Goal: Task Accomplishment & Management: Manage account settings

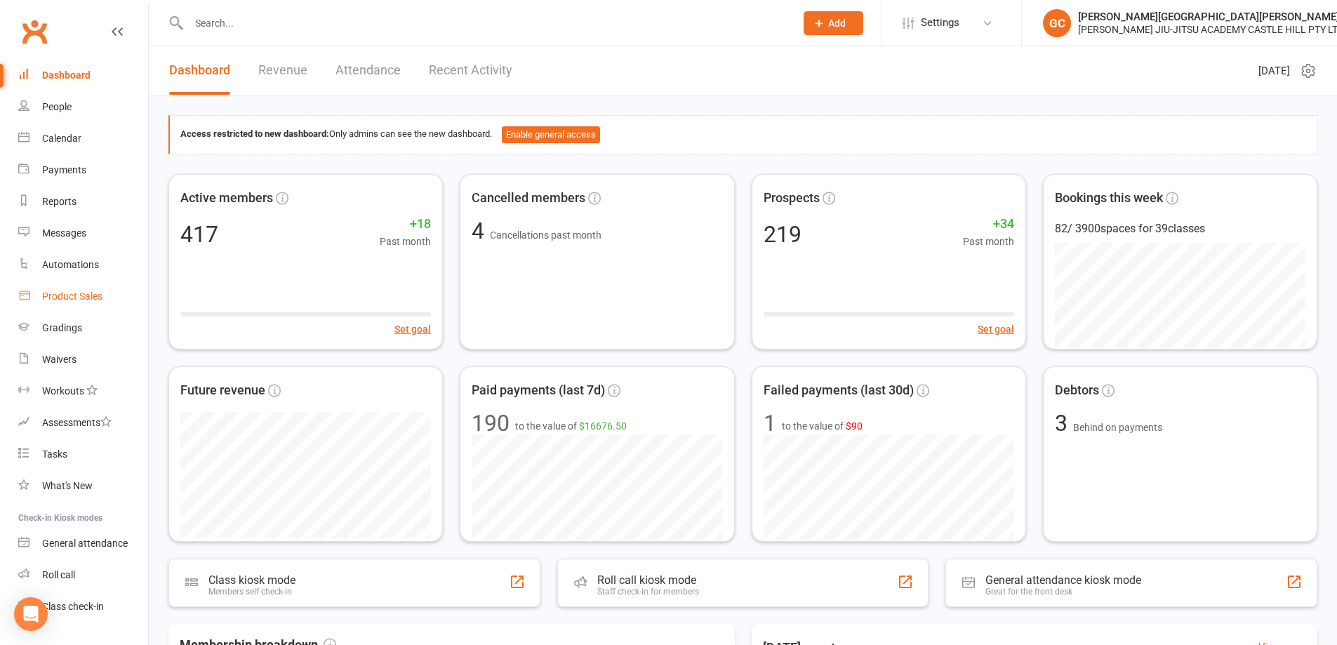
click at [72, 291] on div "Product Sales" at bounding box center [72, 296] width 60 height 11
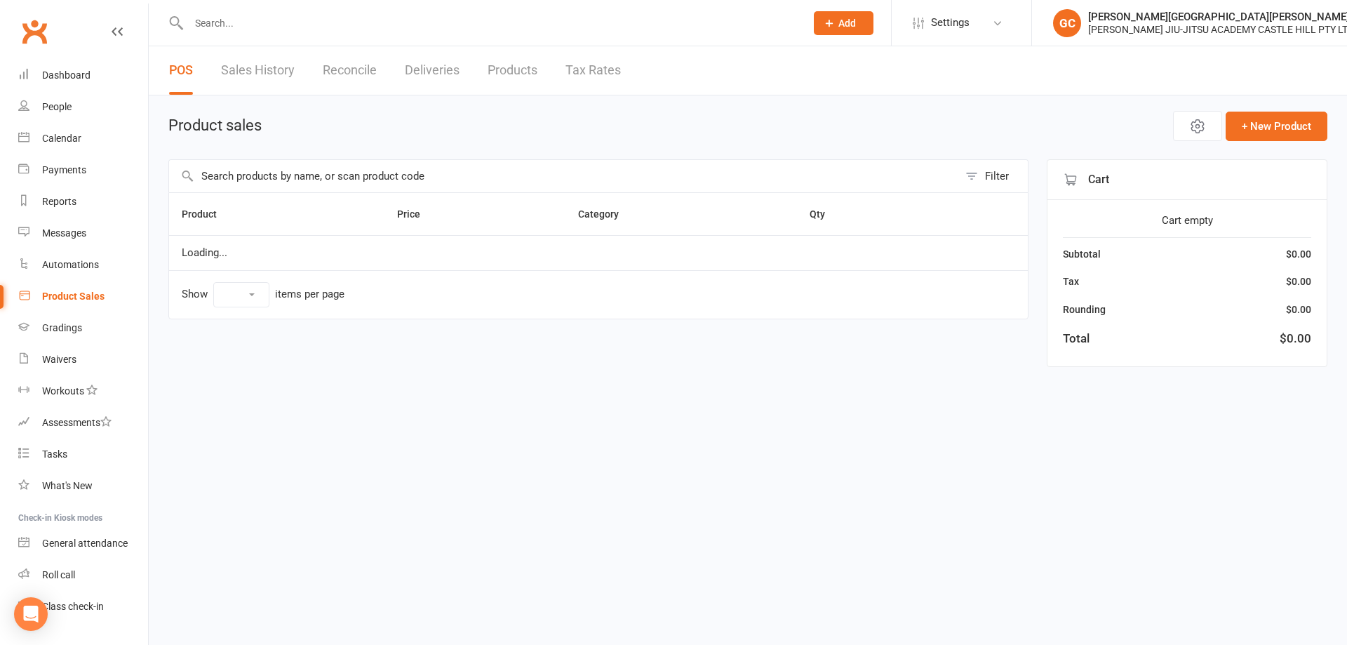
select select "10"
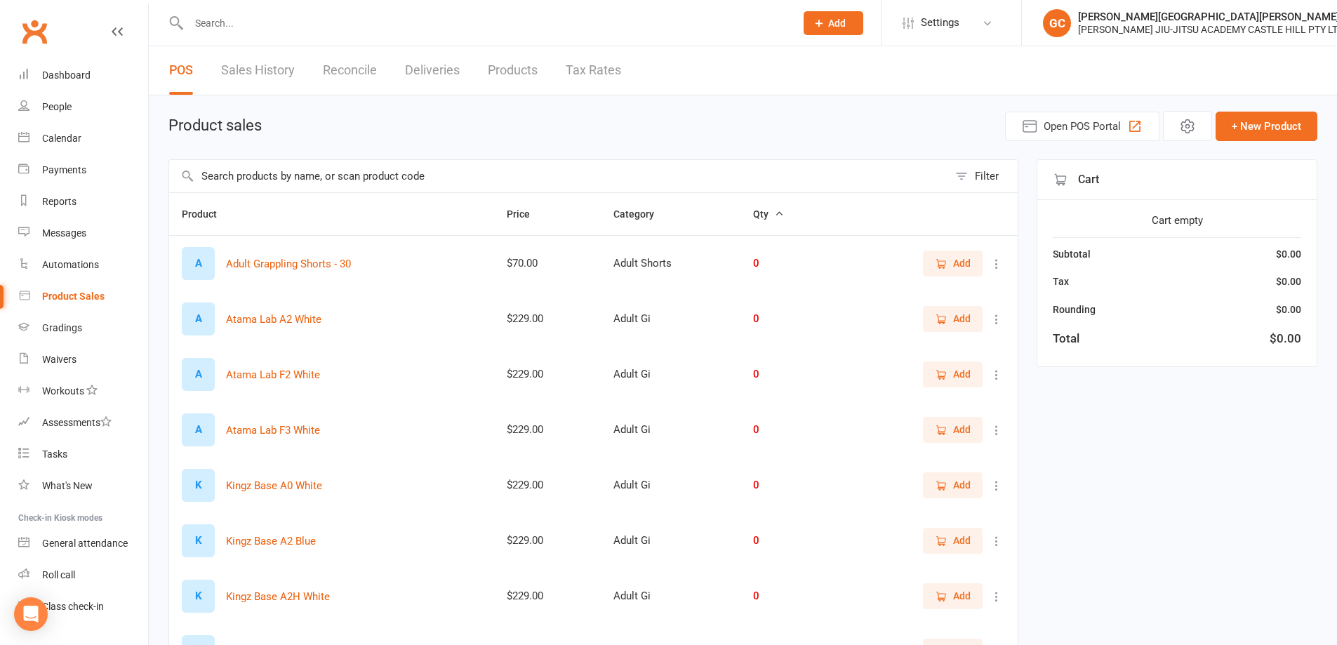
click at [230, 182] on input "text" at bounding box center [558, 176] width 779 height 32
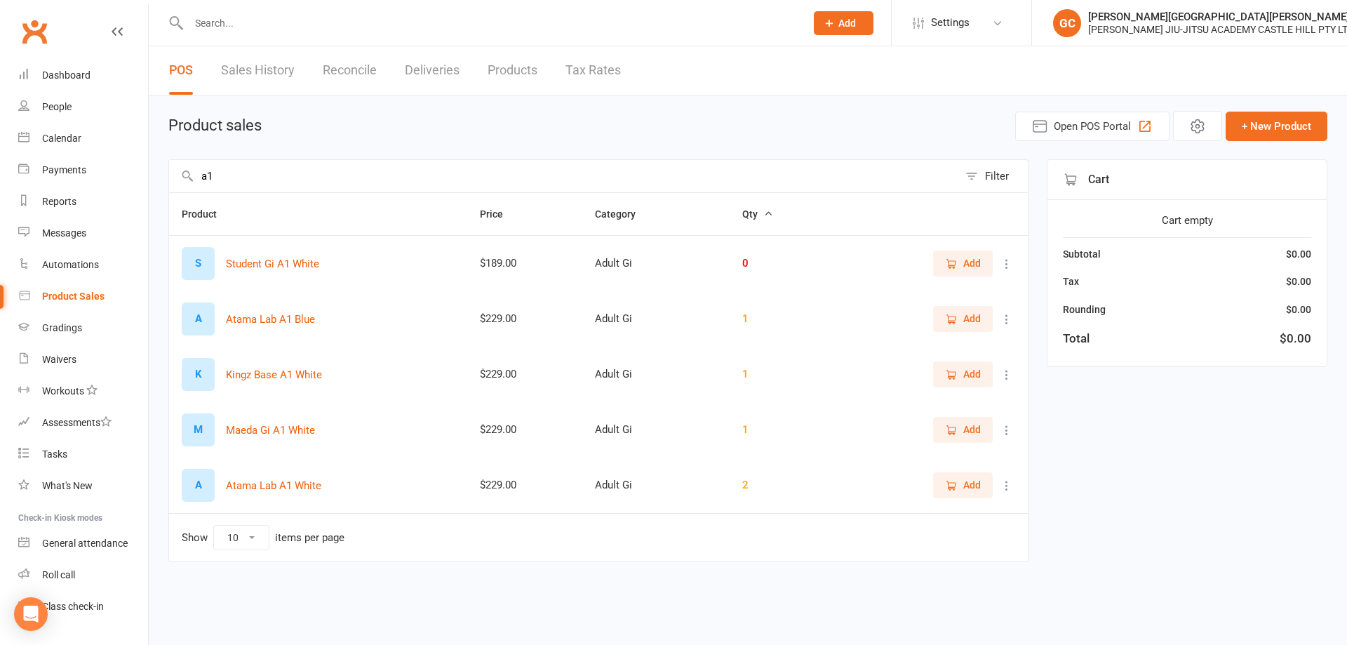
type input "a1"
click at [1009, 486] on icon at bounding box center [1007, 486] width 14 height 14
click at [945, 507] on link "View / Edit" at bounding box center [945, 513] width 139 height 28
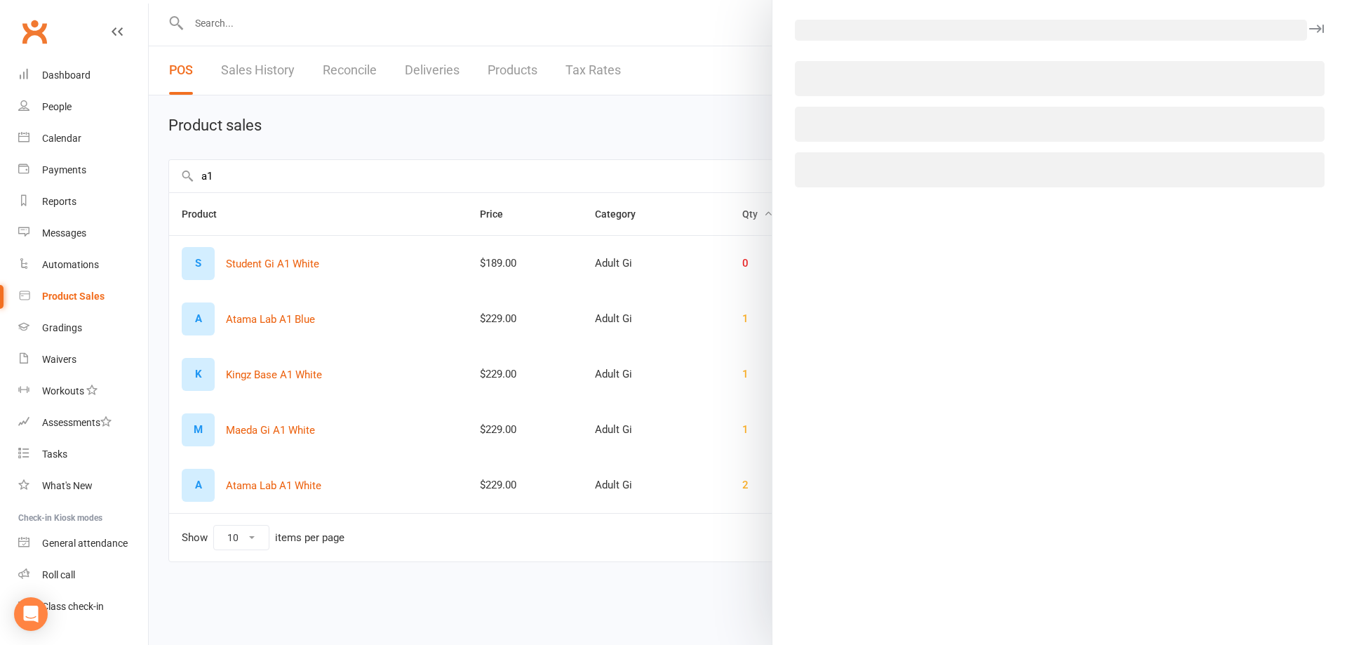
select select "3760"
select select "1515"
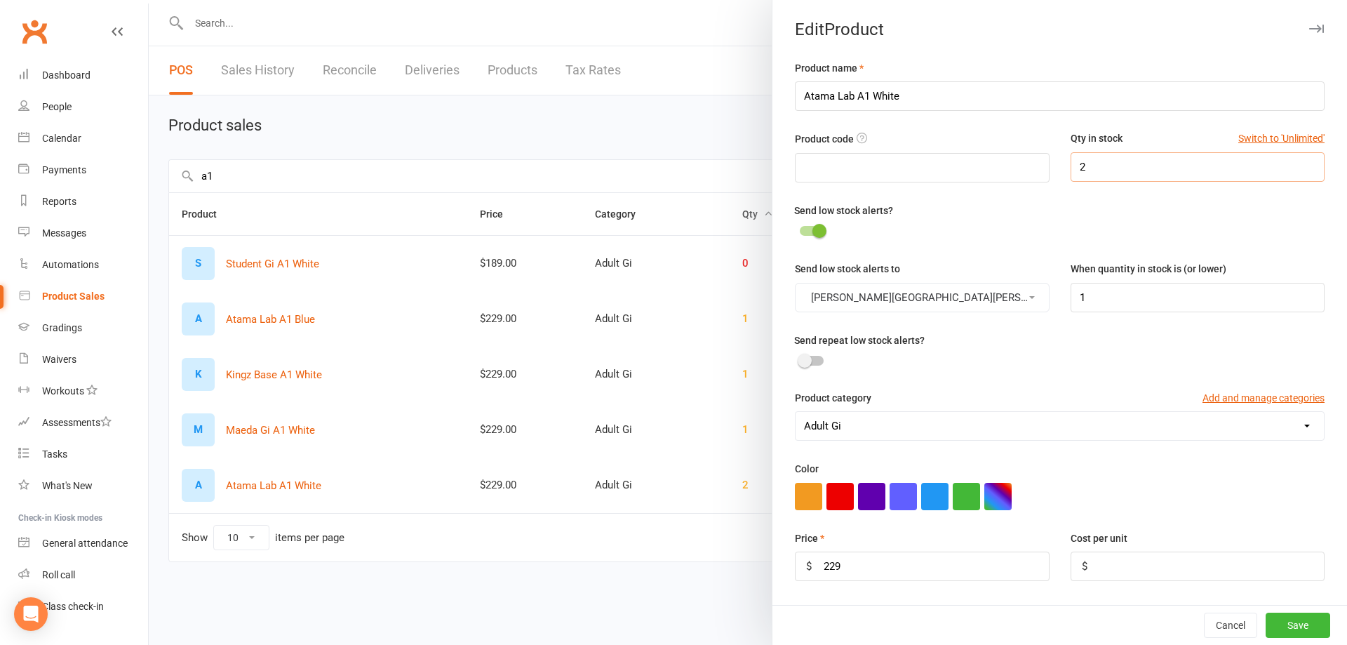
drag, startPoint x: 1095, startPoint y: 164, endPoint x: 1058, endPoint y: 154, distance: 37.6
click at [1071, 154] on input "2" at bounding box center [1198, 166] width 254 height 29
type input "1"
click at [1284, 623] on button "Save" at bounding box center [1298, 625] width 65 height 25
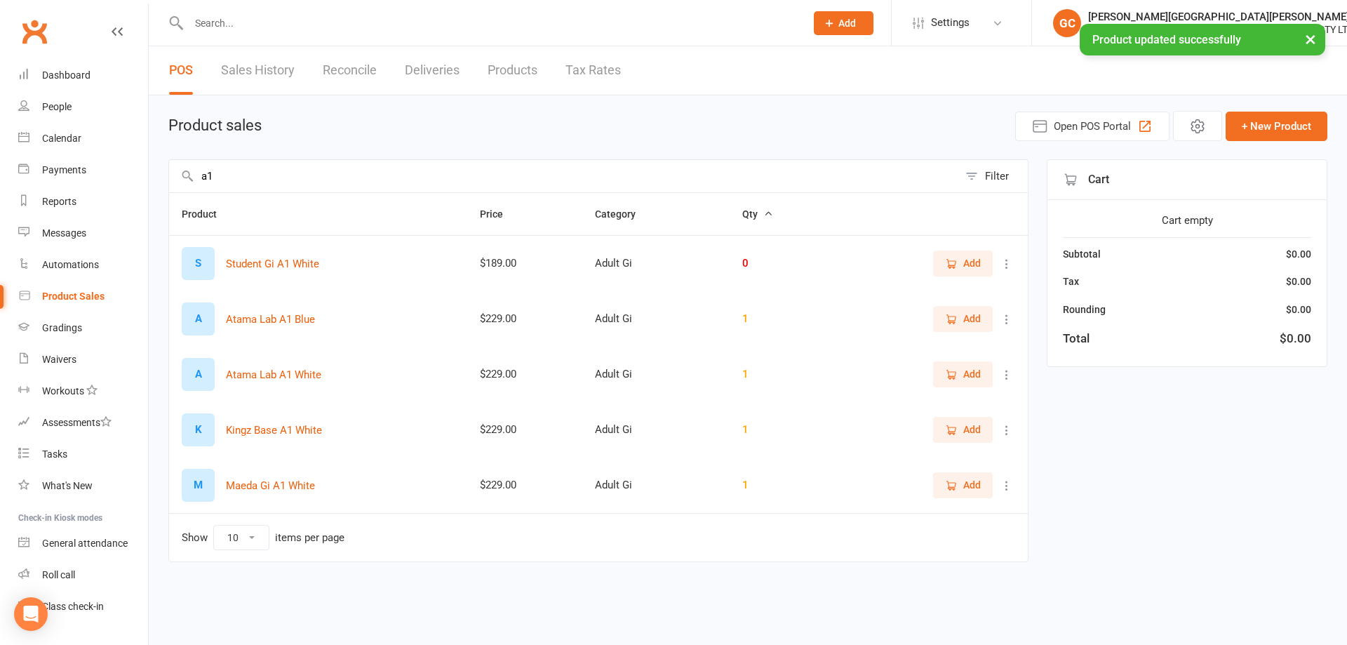
drag, startPoint x: 625, startPoint y: 579, endPoint x: 627, endPoint y: 569, distance: 9.9
click at [625, 578] on div "Product Price Category Qty S Student Gi A1 White $189.00 Adult Gi 0 Add A Atama…" at bounding box center [598, 386] width 860 height 389
click at [679, 571] on div "Product Price Category Qty S Student Gi A1 White $189.00 Adult Gi 0 Add A Atama…" at bounding box center [598, 386] width 860 height 389
click at [60, 76] on div "Dashboard" at bounding box center [66, 74] width 48 height 11
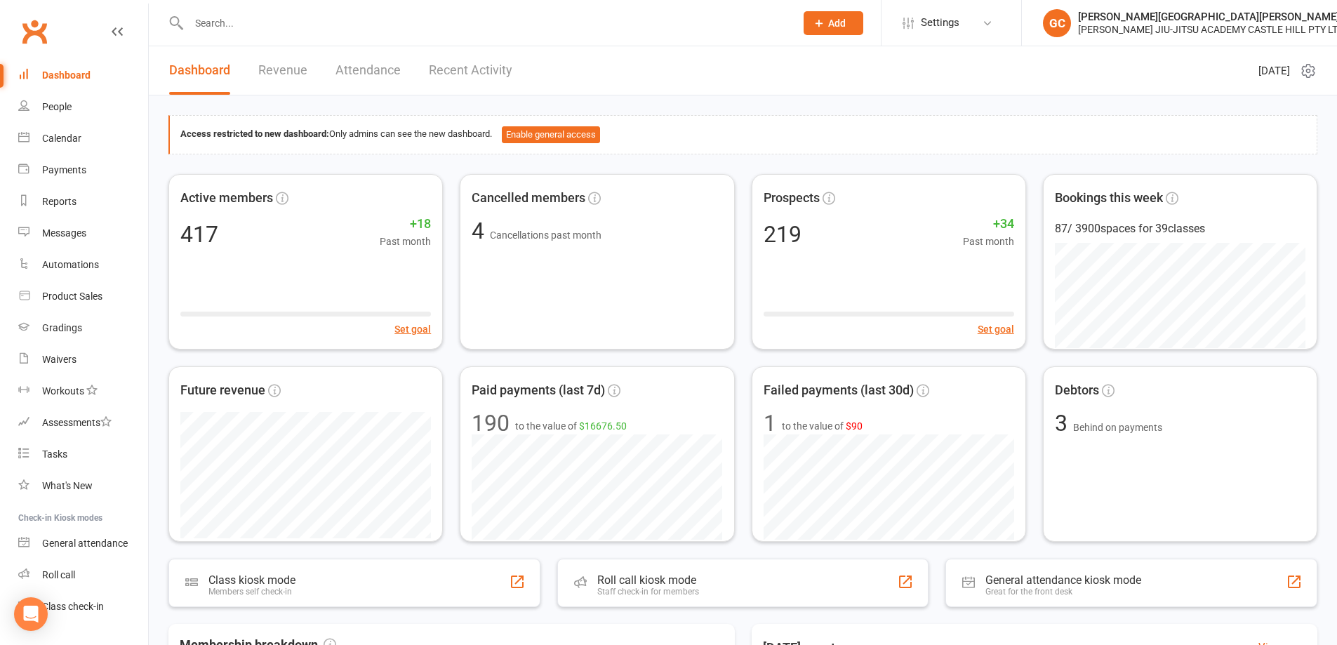
click at [247, 26] on input "text" at bounding box center [485, 23] width 601 height 20
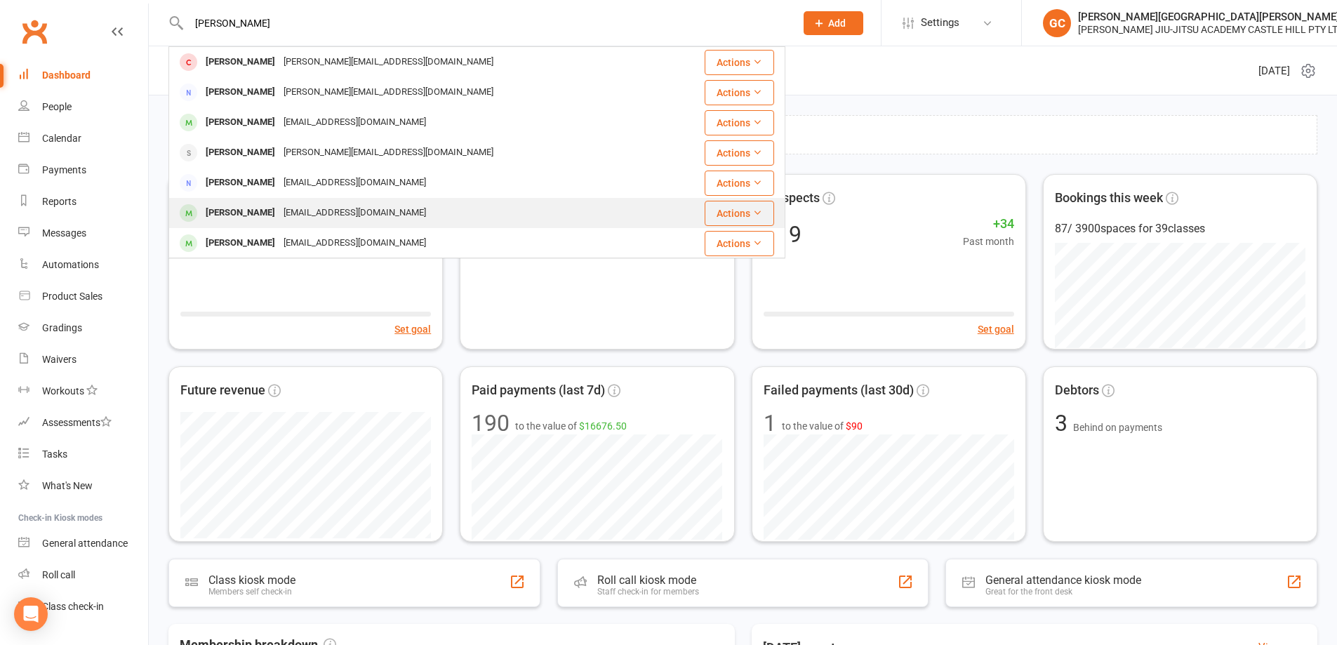
type input "michael"
click at [241, 219] on div "[PERSON_NAME]" at bounding box center [240, 213] width 78 height 20
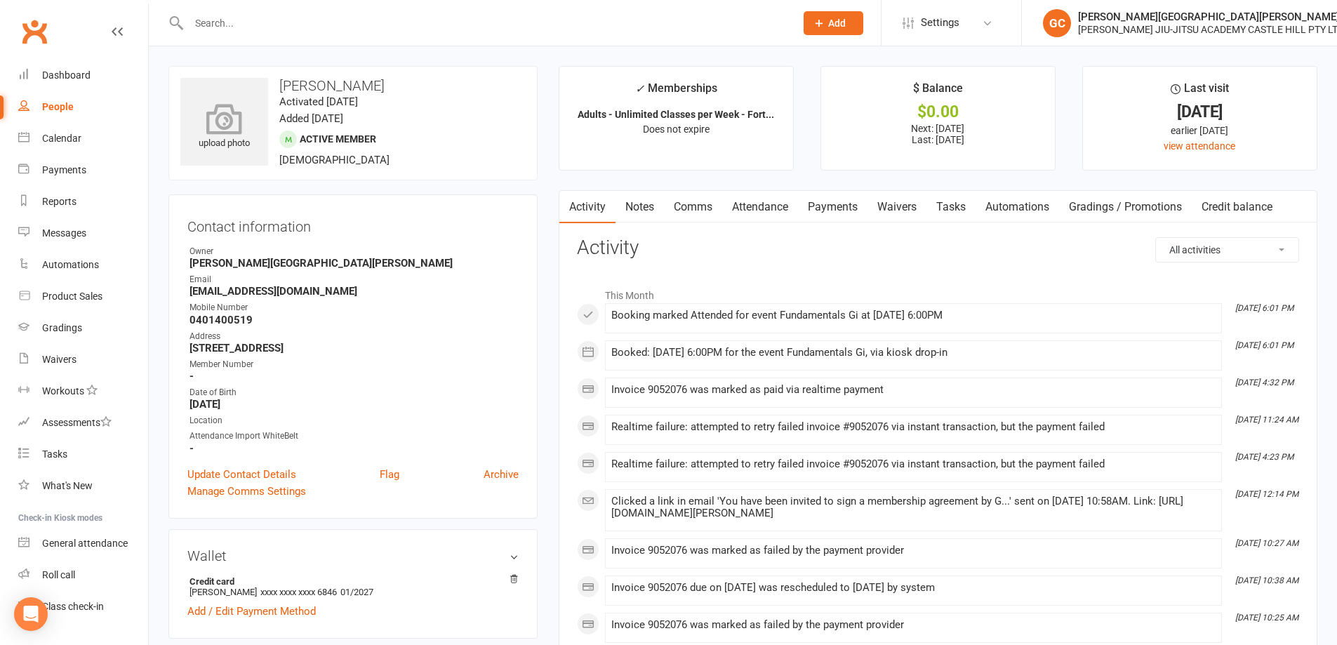
click at [213, 112] on icon at bounding box center [224, 118] width 97 height 31
click at [58, 102] on div "People" at bounding box center [58, 106] width 32 height 11
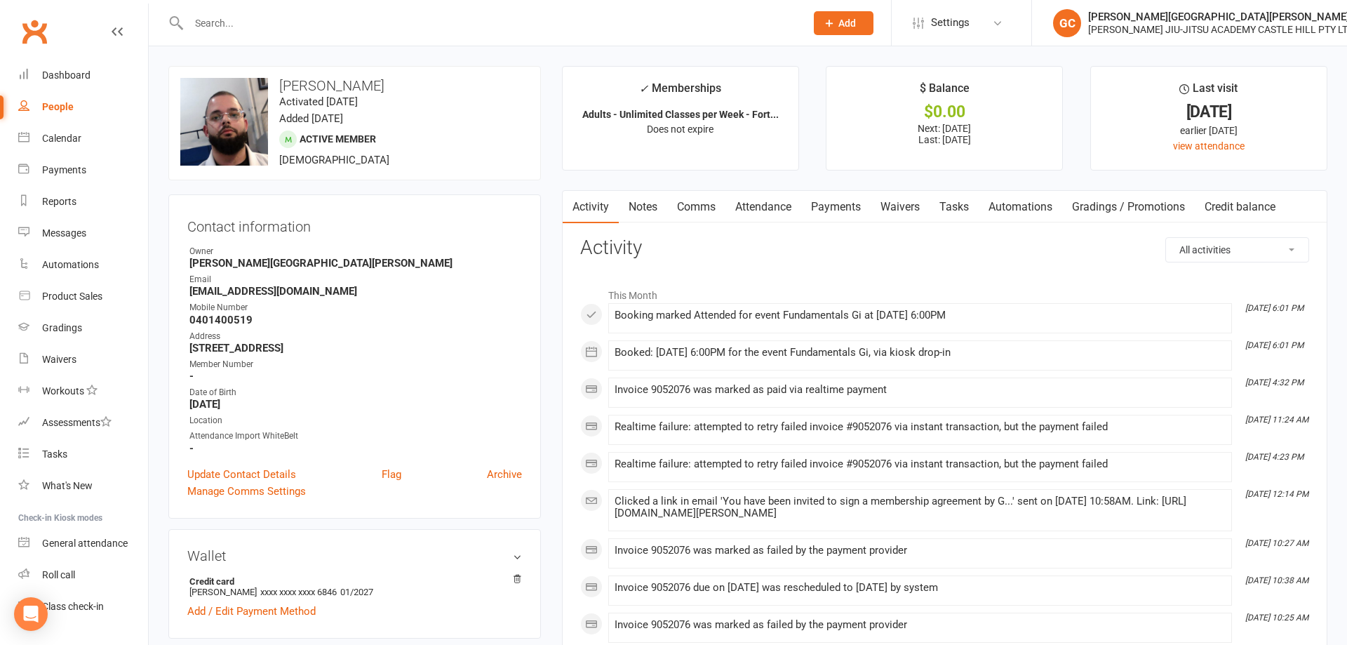
select select "100"
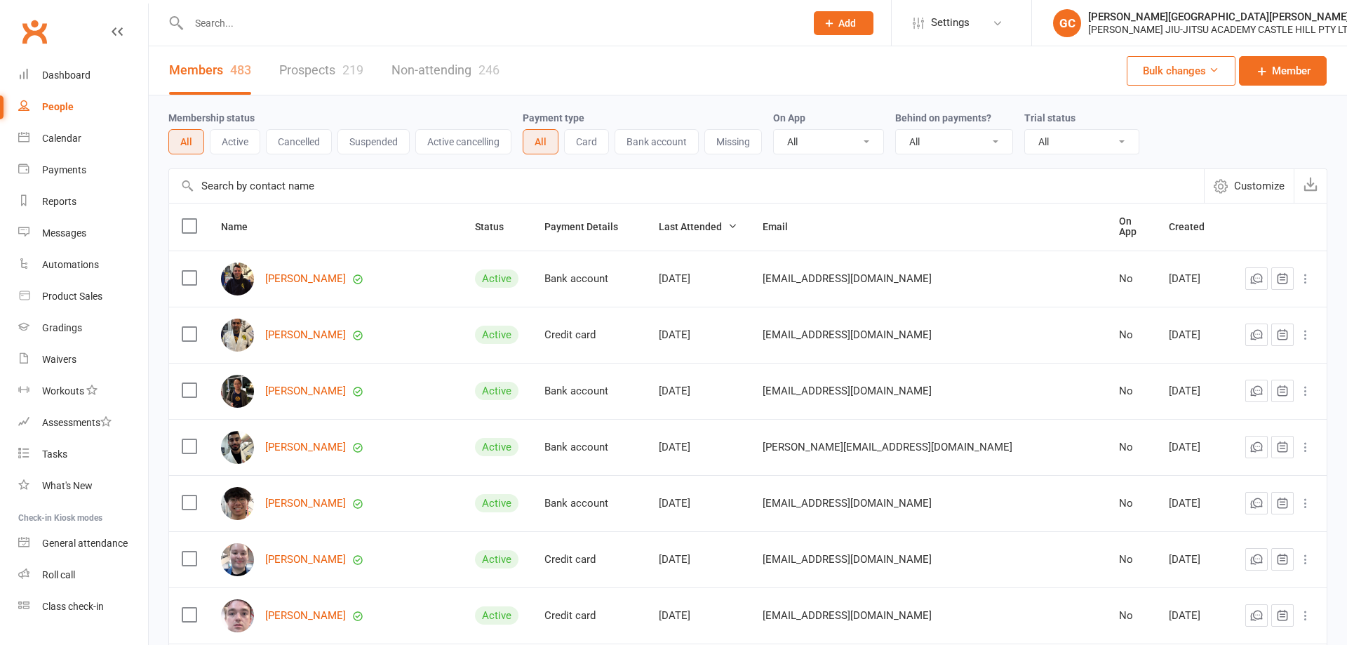
select select "100"
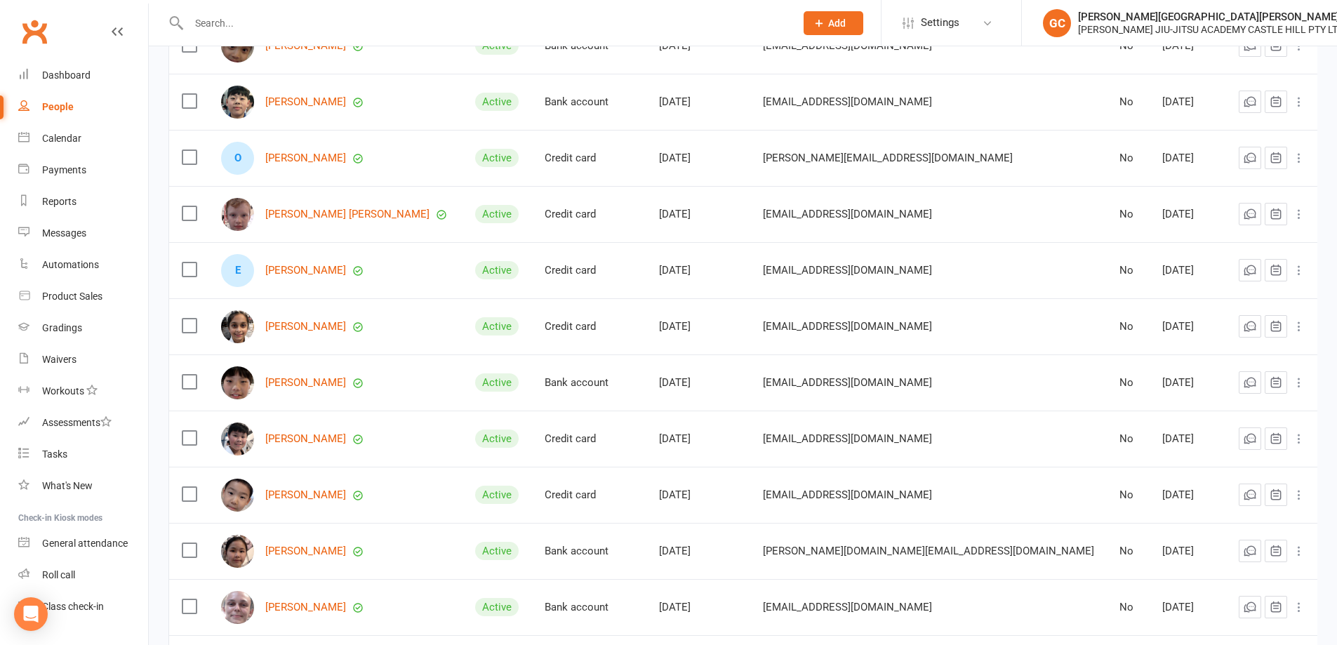
scroll to position [2597, 0]
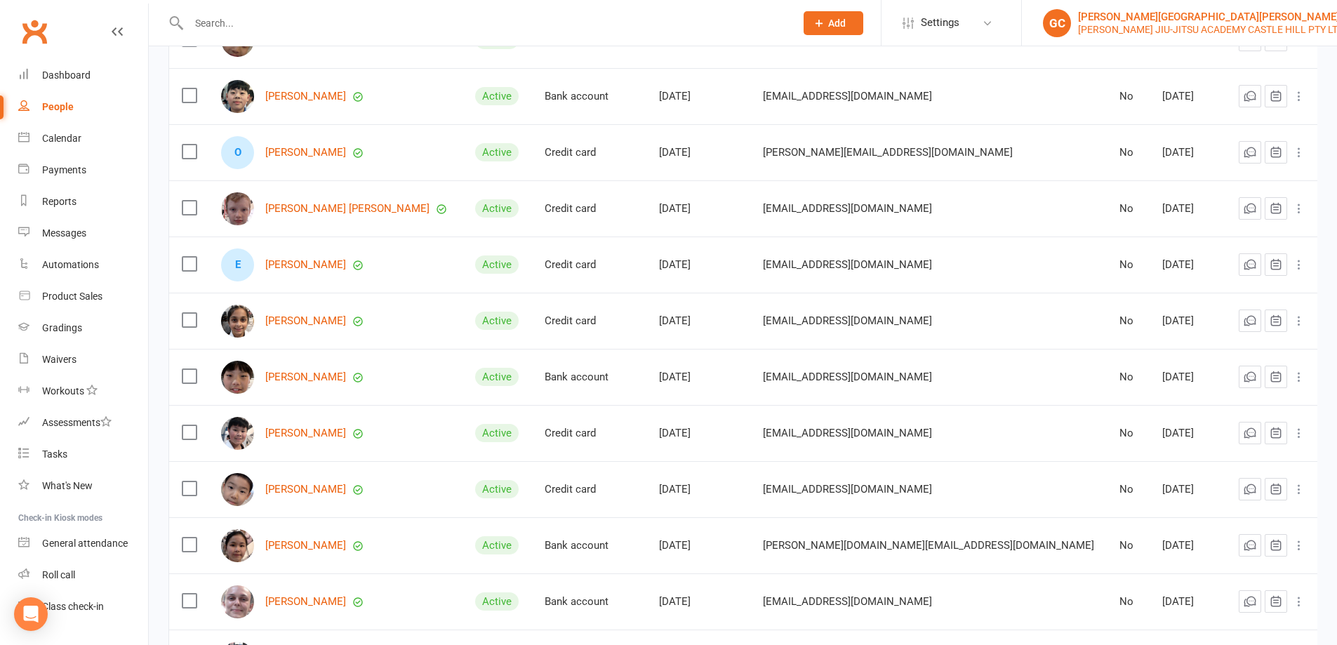
click at [1147, 17] on div "[PERSON_NAME][GEOGRAPHIC_DATA][PERSON_NAME]" at bounding box center [1211, 17] width 266 height 13
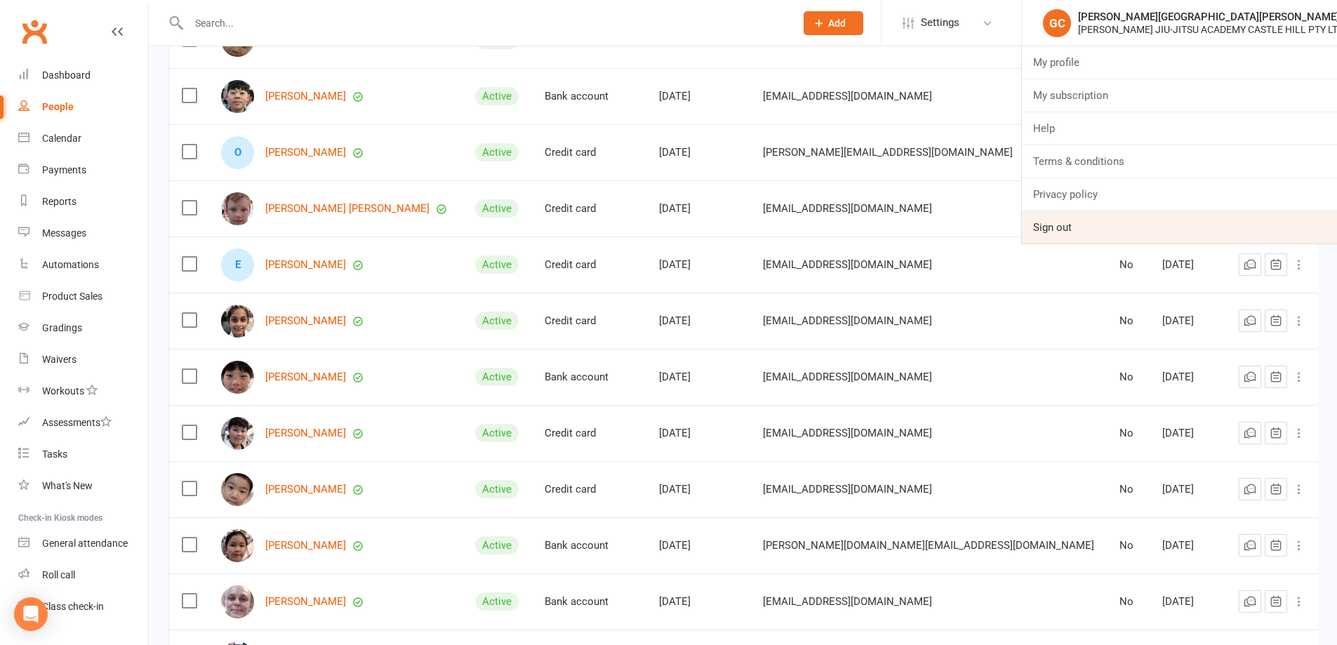
click at [1060, 227] on link "Sign out" at bounding box center [1179, 227] width 315 height 32
